Goal: Information Seeking & Learning: Check status

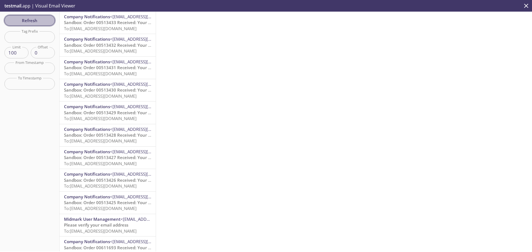
click at [37, 20] on span "Refresh" at bounding box center [30, 20] width 42 height 7
click at [79, 27] on span "To: [EMAIL_ADDRESS][DOMAIN_NAME]" at bounding box center [100, 29] width 73 height 6
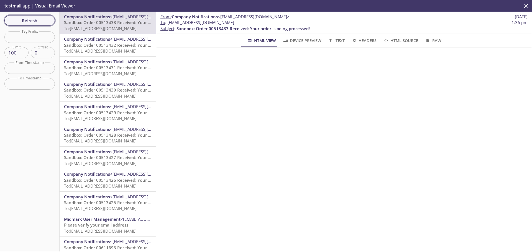
click at [25, 24] on span "Refresh" at bounding box center [30, 20] width 42 height 7
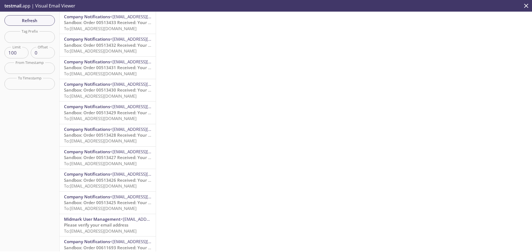
click at [86, 31] on p "Sandbox: Order 00513433 Received: Your order is being processed! To: [EMAIL_ADD…" at bounding box center [107, 26] width 87 height 12
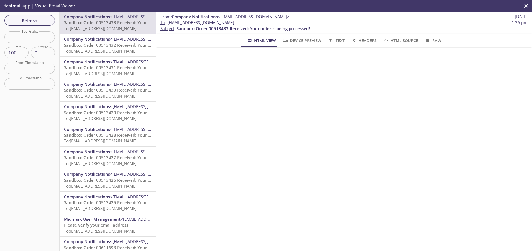
click at [108, 44] on span "Sandbox: Order 00513432 Received: Your order is being processed!" at bounding box center [130, 45] width 133 height 6
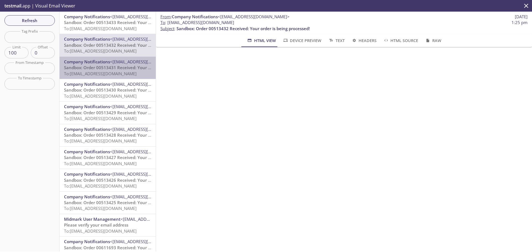
click at [108, 68] on span "Sandbox: Order 00513431 Received: Your order is being processed!" at bounding box center [130, 68] width 133 height 6
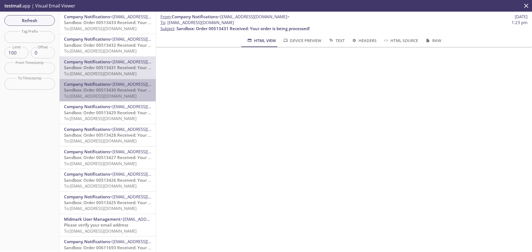
click at [108, 87] on span "Company Notifications <[EMAIL_ADDRESS][DOMAIN_NAME]>" at bounding box center [107, 84] width 87 height 6
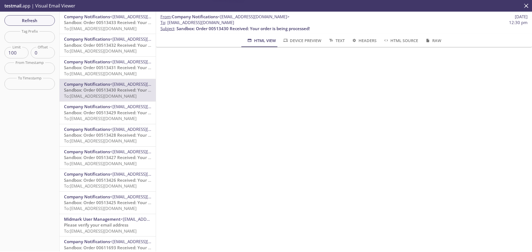
click at [108, 114] on span "Sandbox: Order 00513429 Received: Your order is being processed!" at bounding box center [130, 113] width 133 height 6
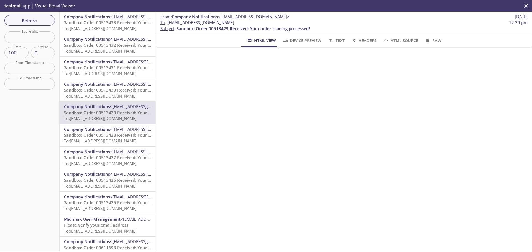
click at [108, 137] on span "Sandbox: Order 00513428 Received: Your order is being processed!" at bounding box center [130, 135] width 133 height 6
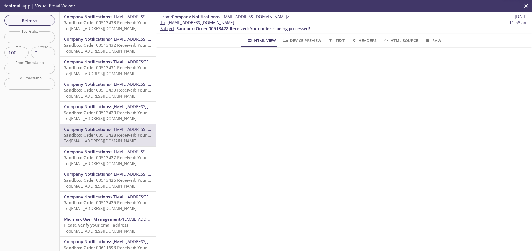
click at [108, 156] on span "Sandbox: Order 00513427 Received: Your order is being processed!" at bounding box center [130, 158] width 133 height 6
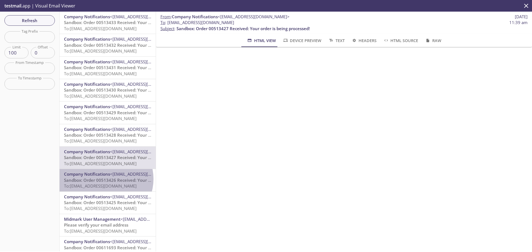
click at [105, 179] on span "Sandbox: Order 00513426 Received: Your order is being processed!" at bounding box center [130, 181] width 133 height 6
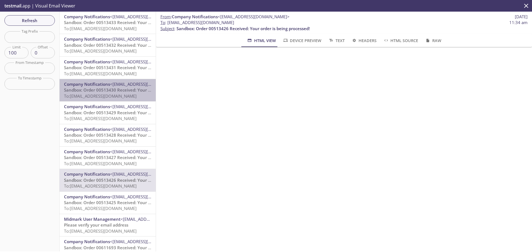
drag, startPoint x: 116, startPoint y: 99, endPoint x: 116, endPoint y: 92, distance: 7.2
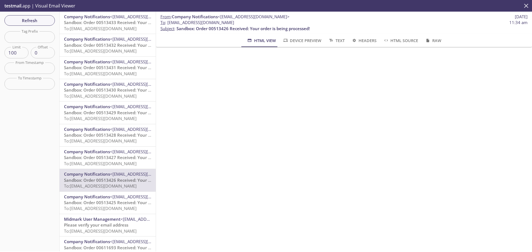
click at [526, 7] on icon "close" at bounding box center [526, 5] width 7 height 7
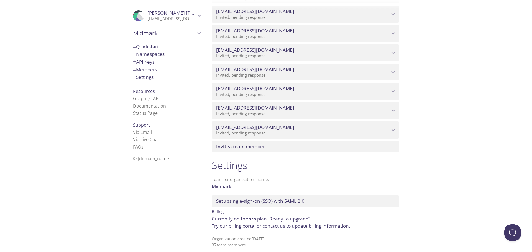
scroll to position [1102, 0]
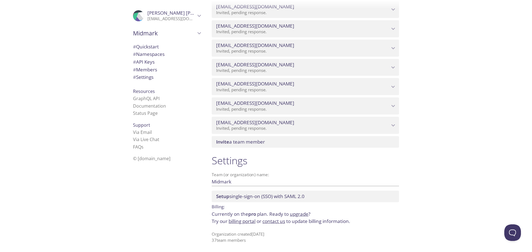
click at [279, 141] on span "Invite a team member" at bounding box center [306, 142] width 181 height 6
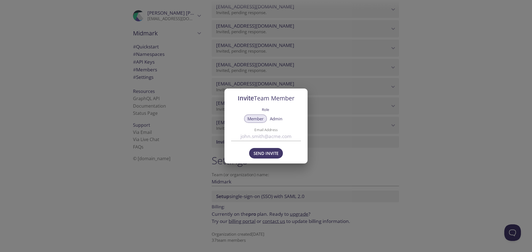
click at [385, 182] on div "Invite Team Member Role Member Admin Email Address Send Invite" at bounding box center [266, 126] width 532 height 252
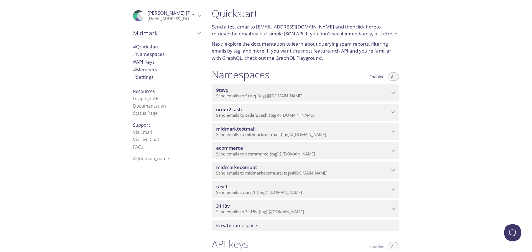
scroll to position [0, 0]
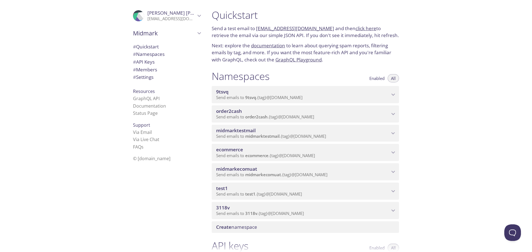
click at [249, 154] on span "ecommerce" at bounding box center [256, 156] width 23 height 6
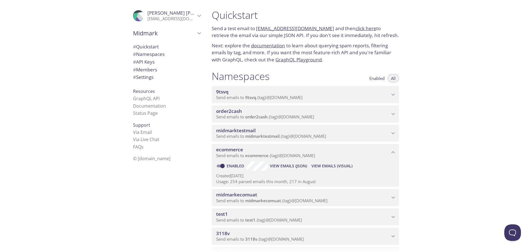
click at [322, 167] on span "View Emails (Visual)" at bounding box center [332, 166] width 41 height 7
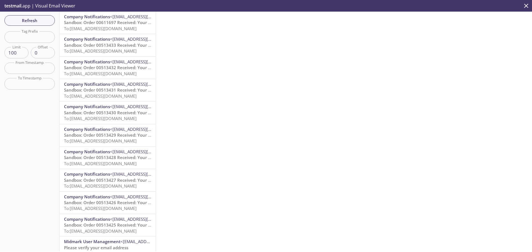
click at [81, 28] on span "To: [EMAIL_ADDRESS][DOMAIN_NAME]" at bounding box center [100, 29] width 73 height 6
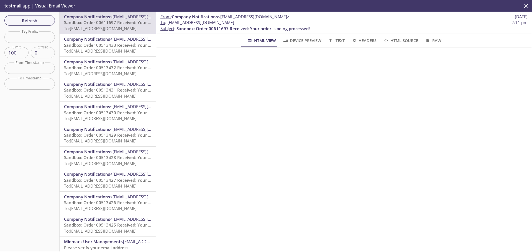
scroll to position [28, 0]
